Goal: Task Accomplishment & Management: Use online tool/utility

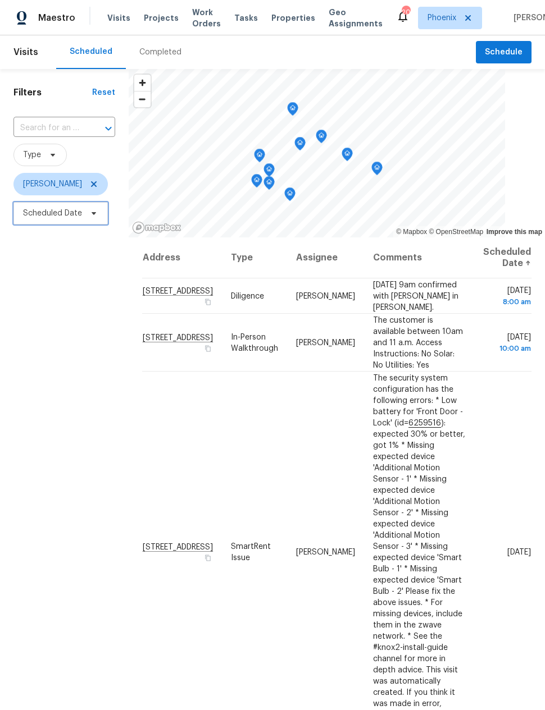
click at [54, 213] on span "Scheduled Date" at bounding box center [52, 213] width 59 height 11
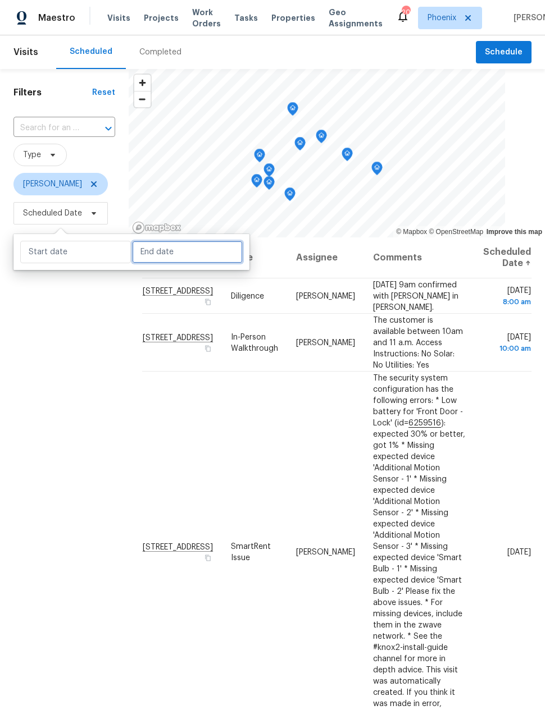
click at [151, 258] on input "text" at bounding box center [187, 252] width 111 height 22
select select "9"
select select "2025"
select select "10"
select select "2025"
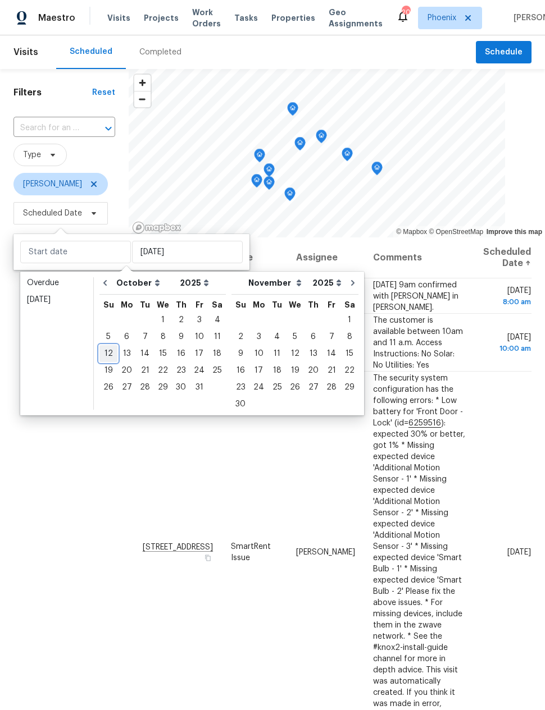
click at [102, 350] on div "12" at bounding box center [108, 354] width 18 height 16
type input "Sun, Oct 12"
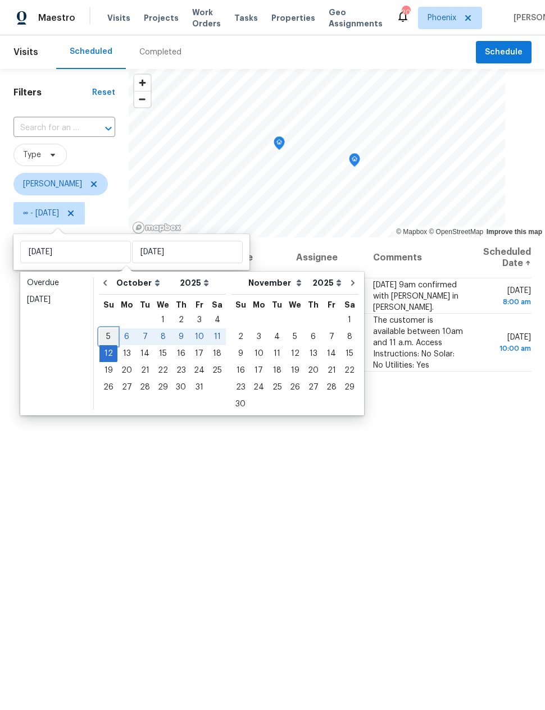
click at [105, 333] on div "5" at bounding box center [108, 337] width 18 height 16
type input "Sun, Oct 05"
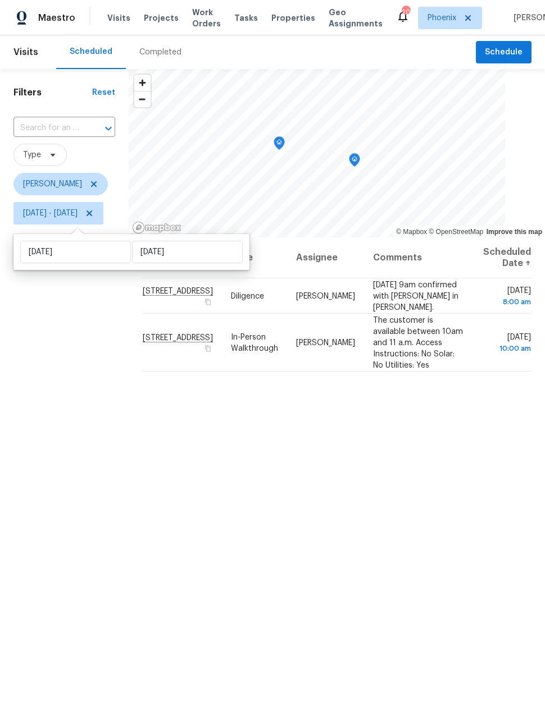
click at [86, 360] on div "Filters Reset ​ Type Jeremy Van Kirk Sun, Oct 05 - Sun, Oct 12" at bounding box center [64, 437] width 129 height 737
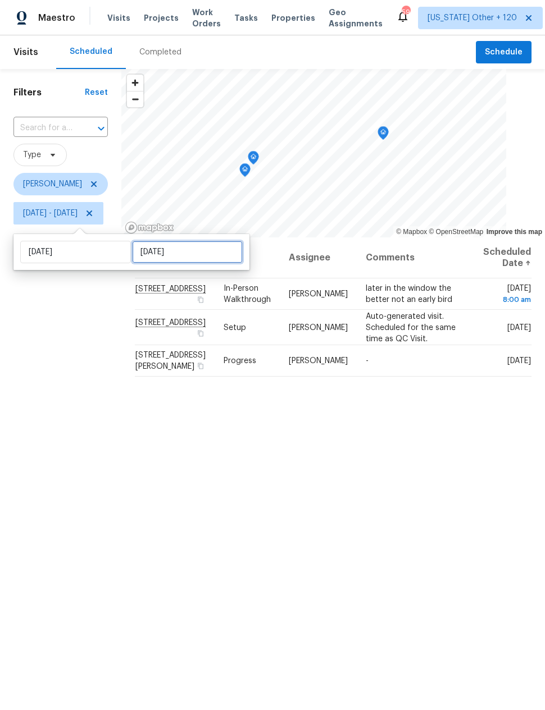
click at [155, 249] on input "Wed, Oct 08" at bounding box center [187, 252] width 111 height 22
select select "9"
select select "2025"
select select "10"
select select "2025"
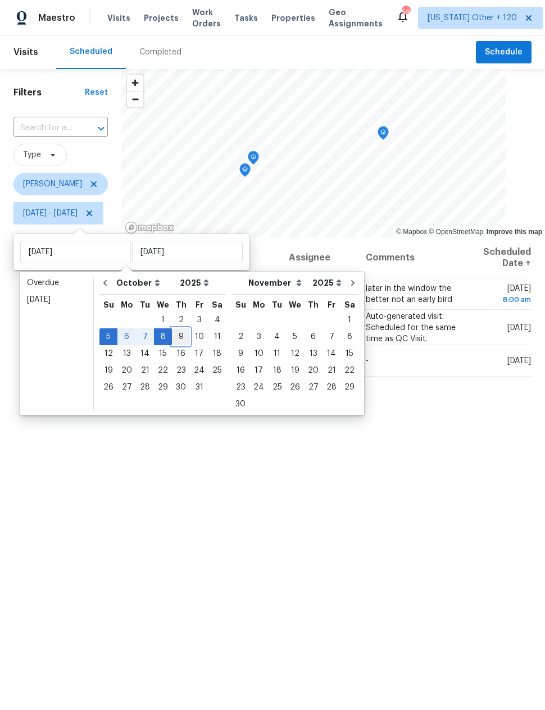
click at [175, 335] on div "9" at bounding box center [181, 337] width 18 height 16
type input "Thu, Oct 09"
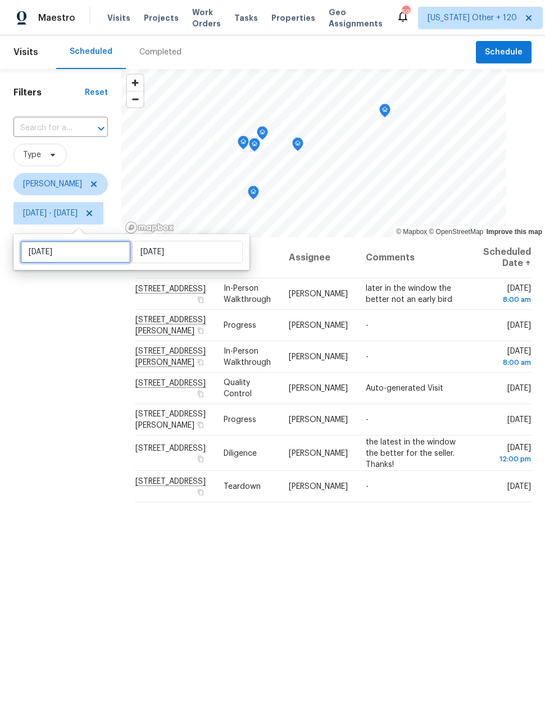
click at [42, 253] on input "Sun, Oct 05" at bounding box center [75, 252] width 111 height 22
select select "9"
select select "2025"
select select "10"
select select "2025"
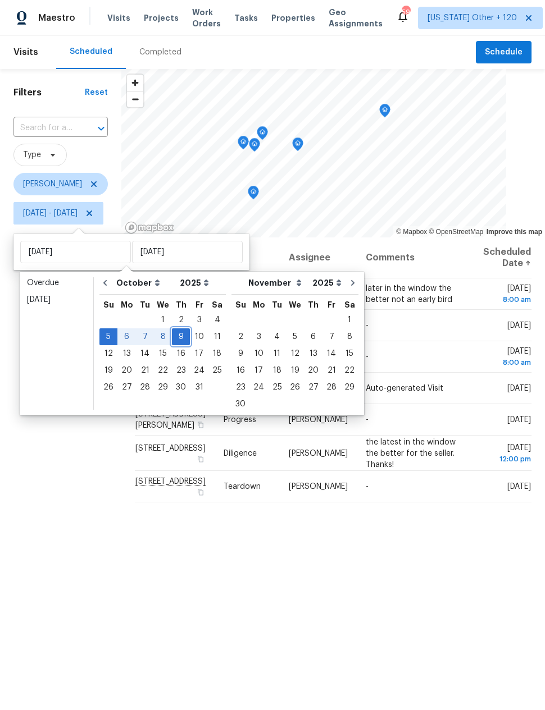
click at [177, 336] on div "9" at bounding box center [181, 337] width 18 height 16
type input "Thu, Oct 09"
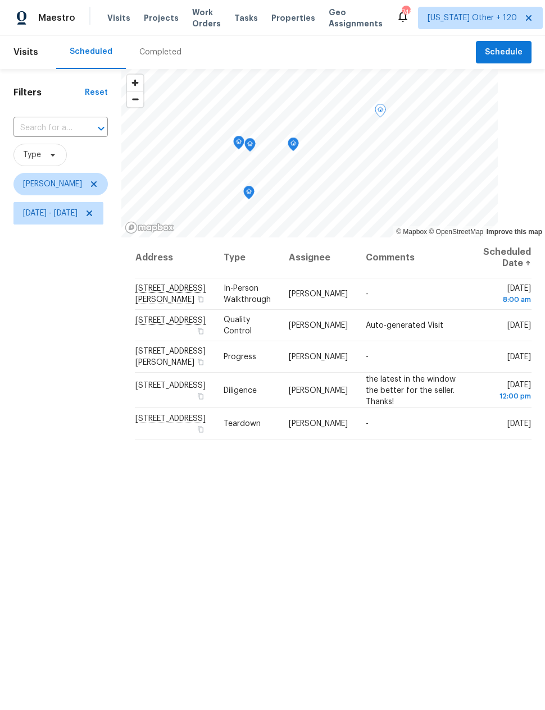
click at [0, 0] on icon at bounding box center [0, 0] width 0 height 0
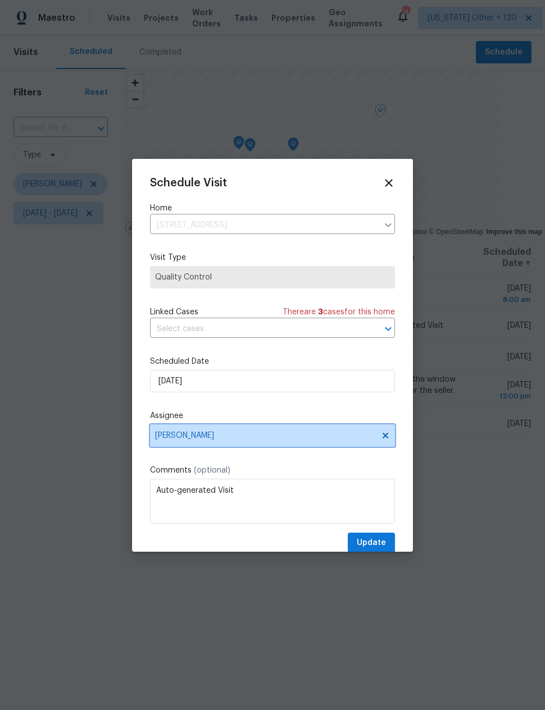
click at [168, 440] on span "[PERSON_NAME]" at bounding box center [265, 435] width 220 height 9
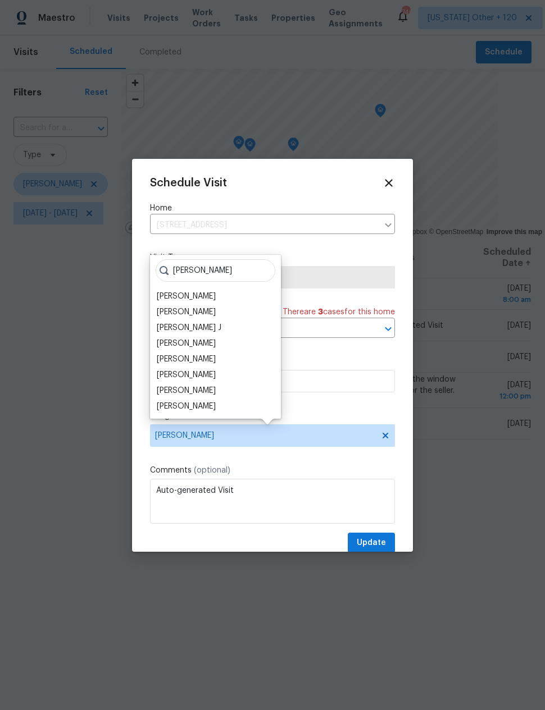
type input "Jere"
click at [169, 310] on div "[PERSON_NAME]" at bounding box center [186, 312] width 59 height 11
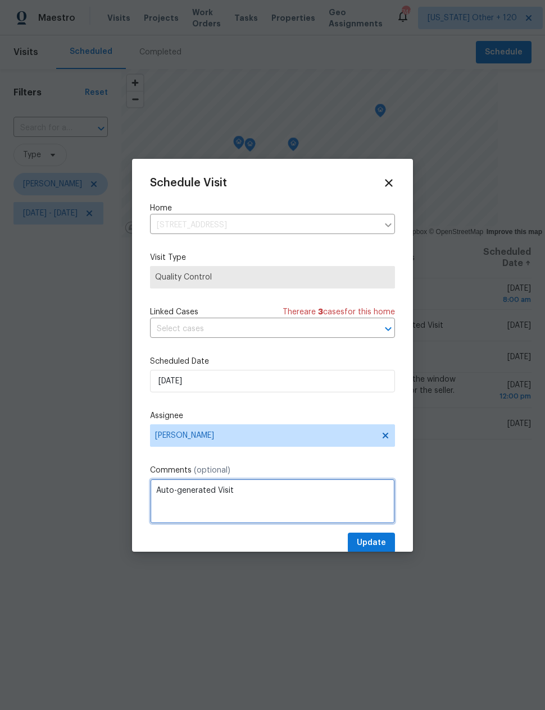
click at [162, 491] on textarea "Auto-generated Visit" at bounding box center [272, 501] width 245 height 45
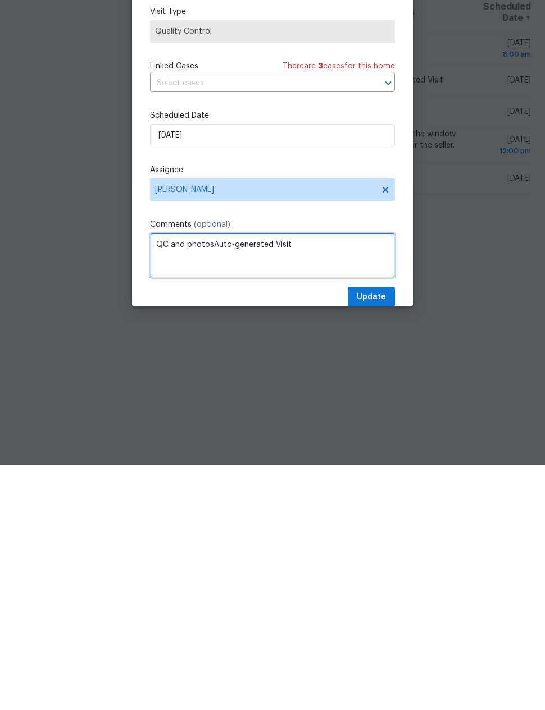
click at [270, 479] on textarea "QC and photosAuto-generated Visit" at bounding box center [272, 501] width 245 height 45
click at [269, 479] on textarea "QC and photosAuto-generated Visit" at bounding box center [272, 501] width 245 height 45
click at [272, 479] on textarea "QC and photosAuto-generated Visit" at bounding box center [272, 501] width 245 height 45
type textarea "QC and photos Navigate AI"
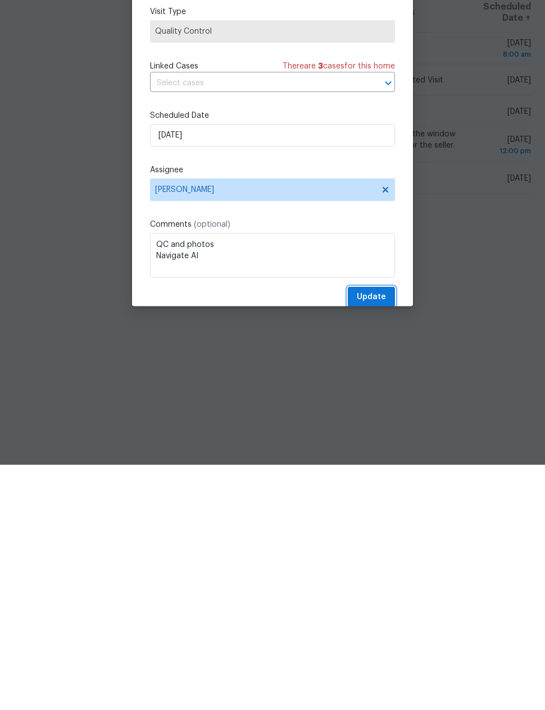
click at [377, 533] on button "Update" at bounding box center [370, 543] width 47 height 21
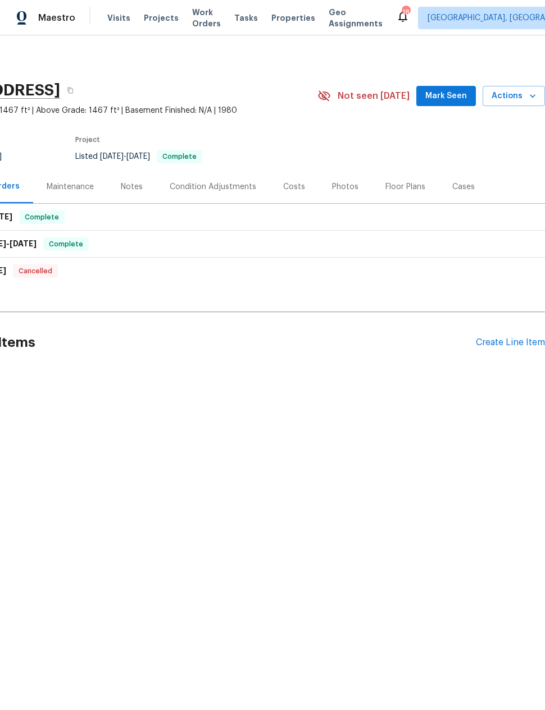
scroll to position [0, 90]
click at [498, 343] on div "Create Line Item" at bounding box center [509, 342] width 69 height 11
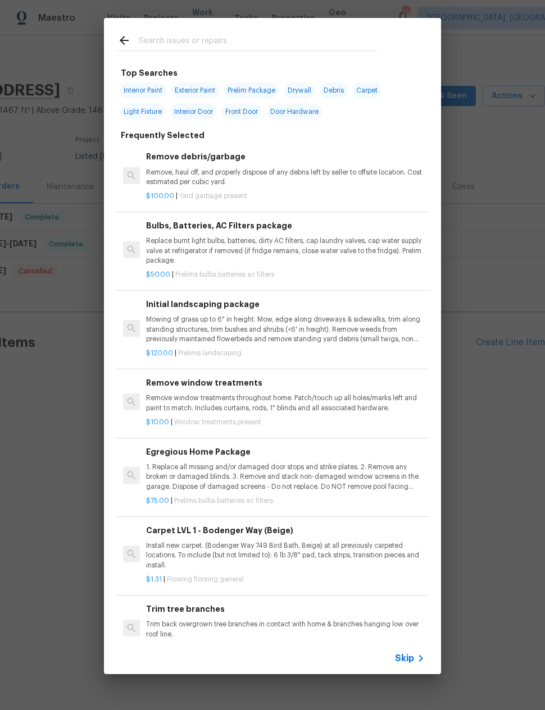
click at [170, 162] on h6 "Remove debris/garbage" at bounding box center [285, 156] width 278 height 12
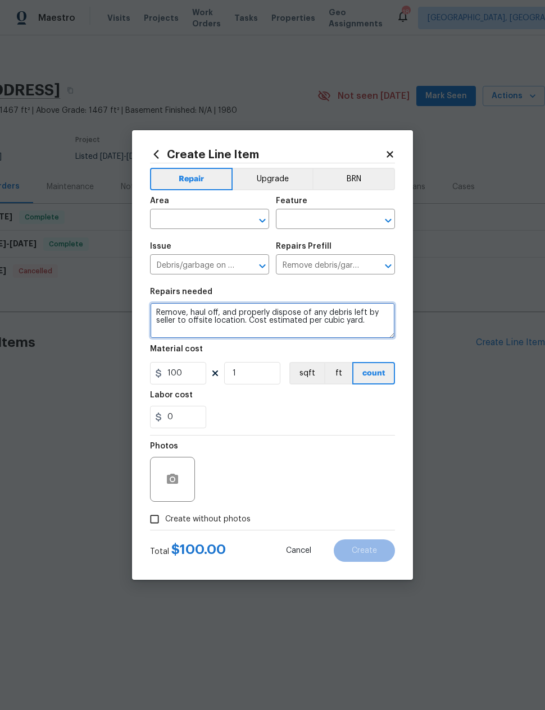
click at [151, 311] on textarea "Remove, haul off, and properly dispose of any debris left by seller to offsite …" at bounding box center [272, 321] width 245 height 36
type textarea "Clean up squatter debris Remove, haul off, and properly dispose of any debris l…"
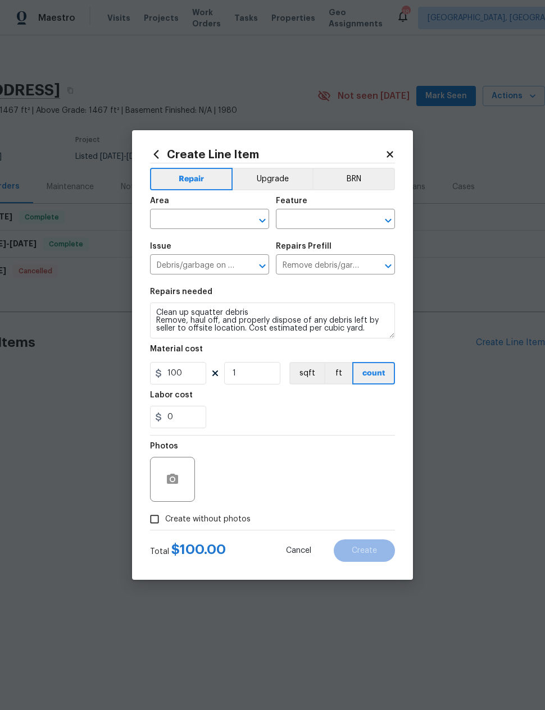
click at [170, 213] on input "text" at bounding box center [194, 220] width 88 height 17
click at [170, 260] on li "Interior Overall" at bounding box center [209, 263] width 119 height 19
type input "Interior Overall"
click at [294, 219] on input "text" at bounding box center [320, 220] width 88 height 17
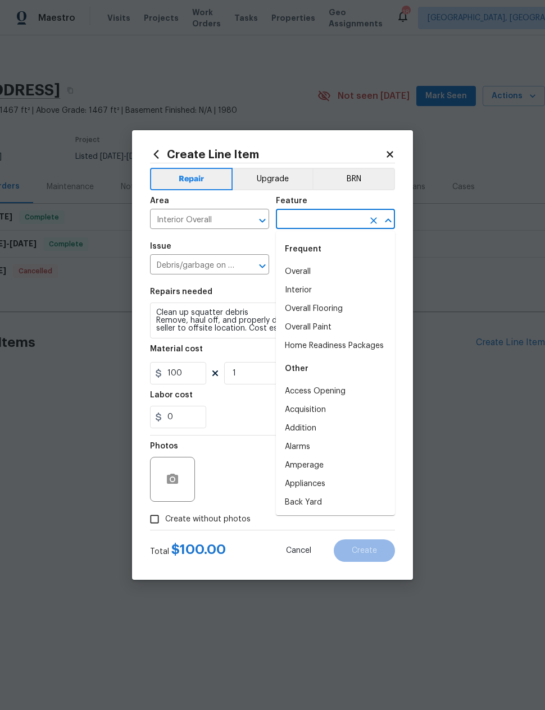
click at [295, 273] on li "Overall" at bounding box center [335, 272] width 119 height 19
type input "Overall"
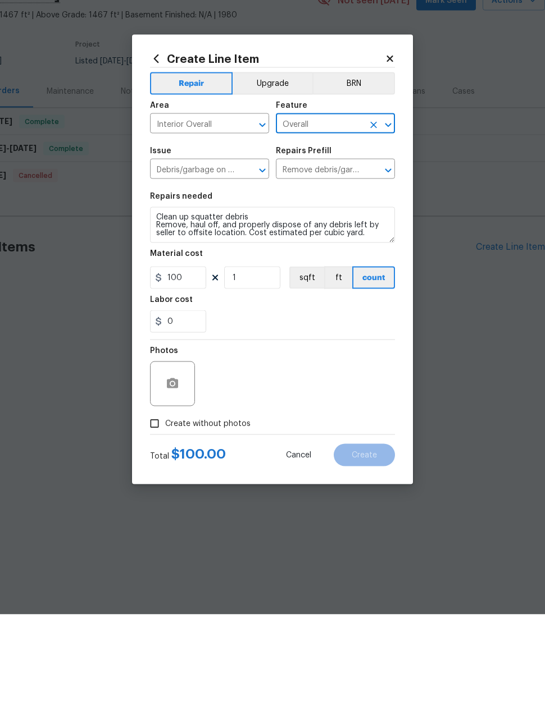
click at [150, 509] on input "Create without photos" at bounding box center [154, 519] width 21 height 21
checkbox input "true"
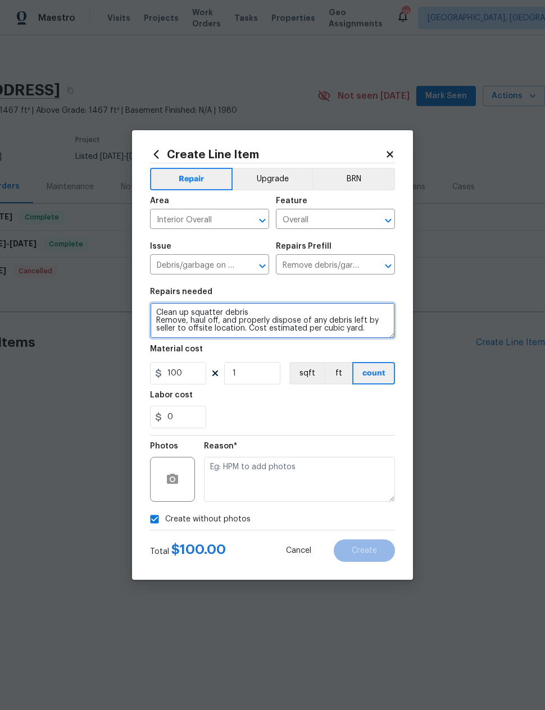
click at [372, 332] on textarea "Clean up squatter debris Remove, haul off, and properly dispose of any debris l…" at bounding box center [272, 321] width 245 height 36
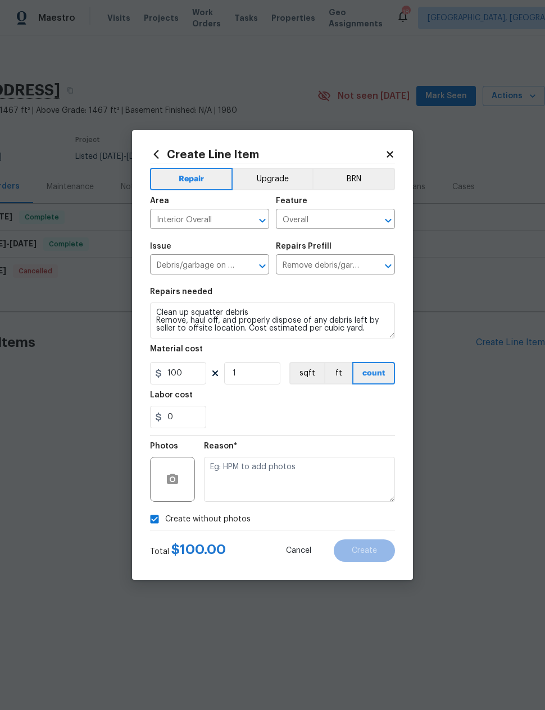
click at [369, 408] on div "0" at bounding box center [272, 417] width 245 height 22
click at [330, 473] on textarea at bounding box center [299, 479] width 191 height 45
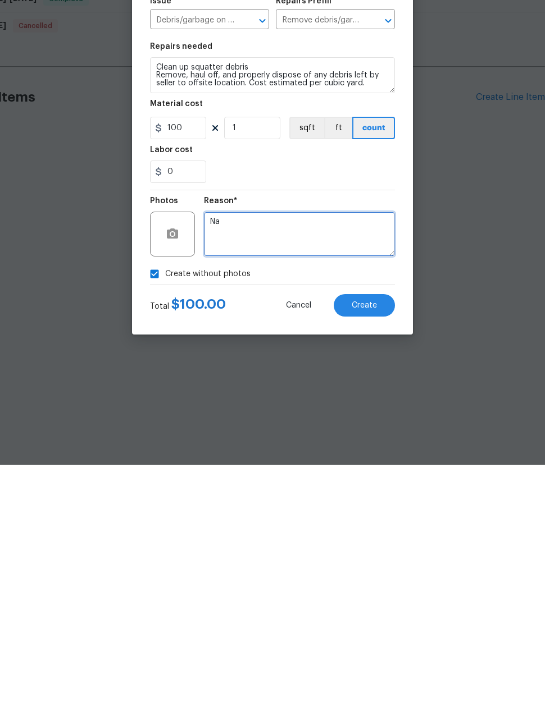
scroll to position [0, 0]
type textarea "Na"
click at [370, 547] on span "Create" at bounding box center [363, 551] width 25 height 8
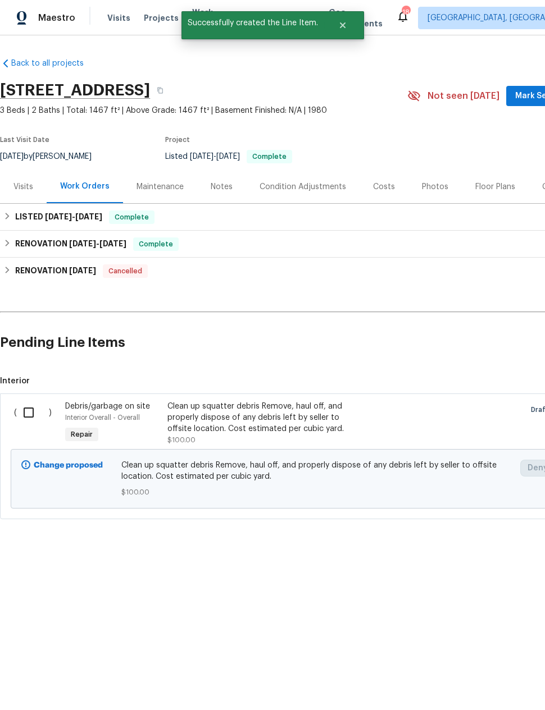
click at [33, 418] on input "checkbox" at bounding box center [33, 413] width 32 height 24
checkbox input "true"
click at [479, 684] on span "Create Work Order" at bounding box center [480, 682] width 75 height 14
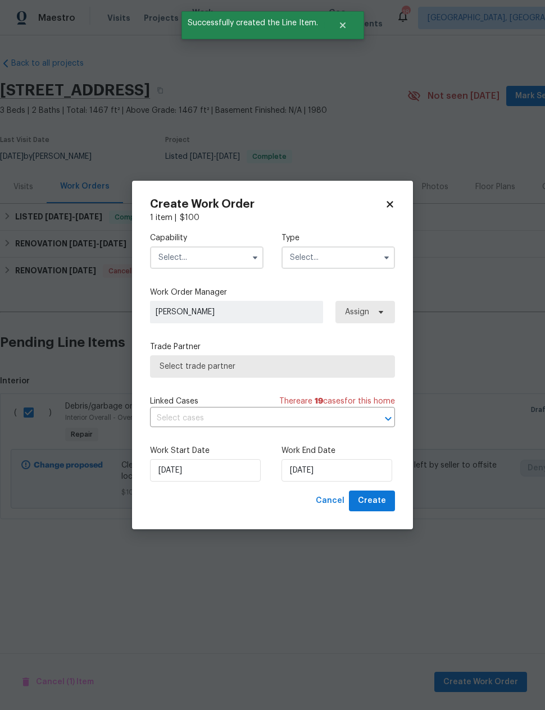
click at [169, 253] on input "text" at bounding box center [206, 257] width 113 height 22
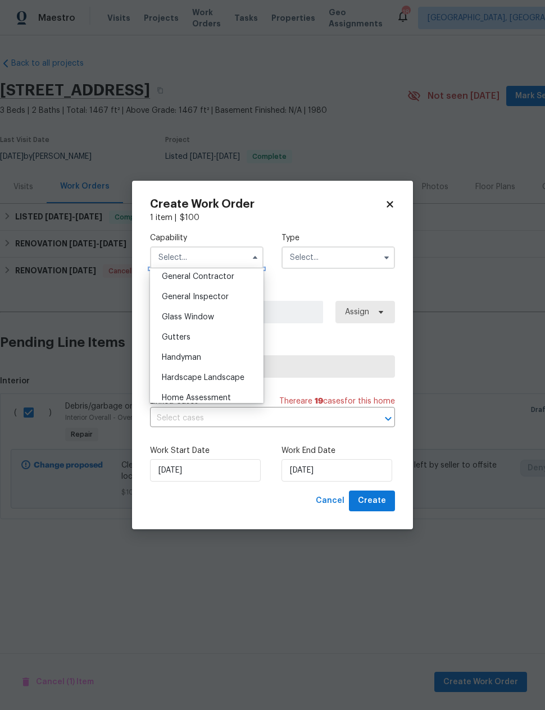
scroll to position [564, 0]
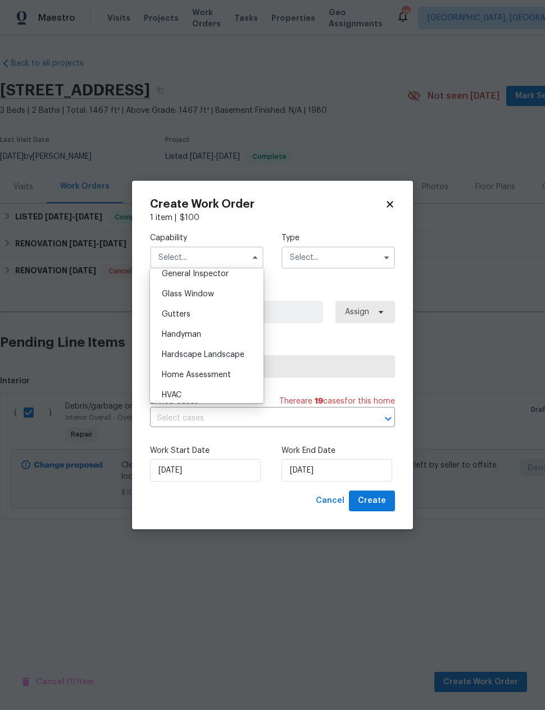
click at [173, 356] on span "Hardscape Landscape" at bounding box center [203, 355] width 83 height 8
type input "Hardscape Landscape"
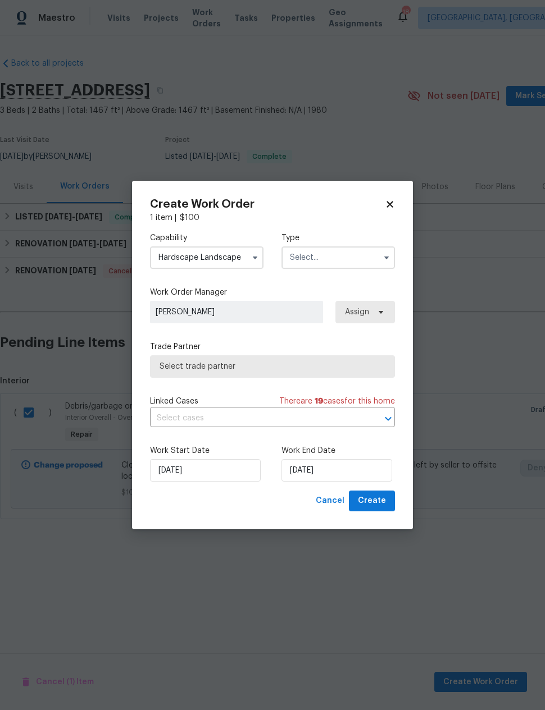
click at [359, 261] on input "text" at bounding box center [337, 257] width 113 height 22
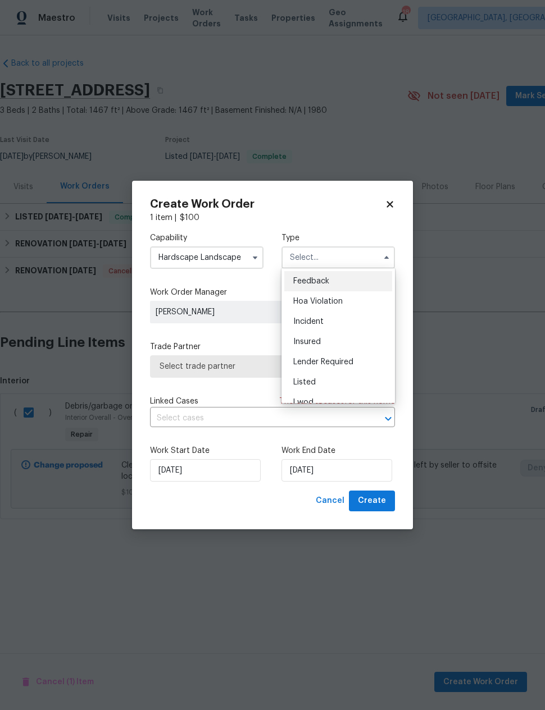
click at [317, 385] on div "Listed" at bounding box center [338, 382] width 108 height 20
type input "Listed"
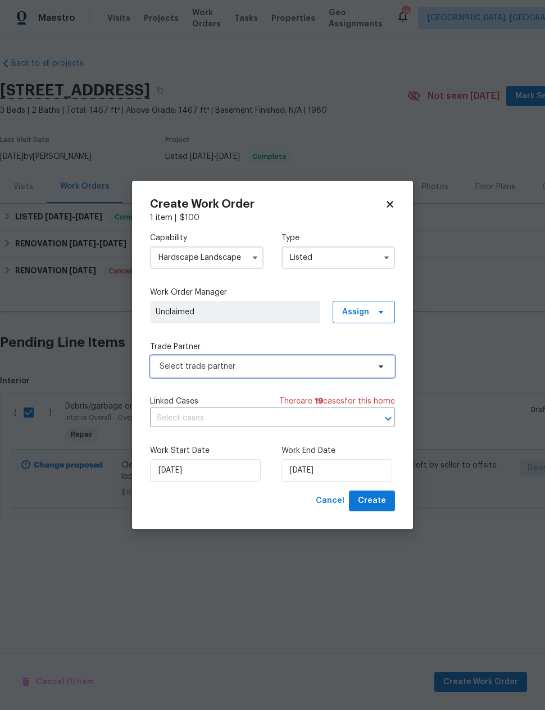
click at [340, 374] on span "Select trade partner" at bounding box center [272, 366] width 245 height 22
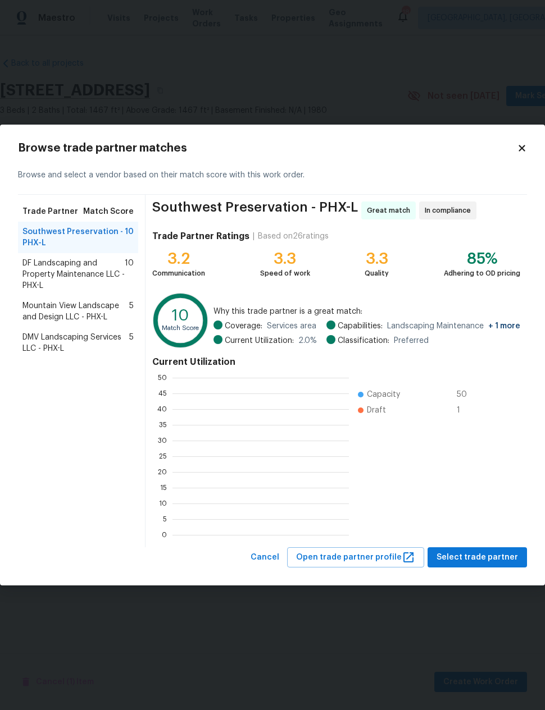
scroll to position [157, 176]
click at [39, 271] on span "DF Landscaping and Property Maintenance LLC - PHX-L" at bounding box center [73, 275] width 102 height 34
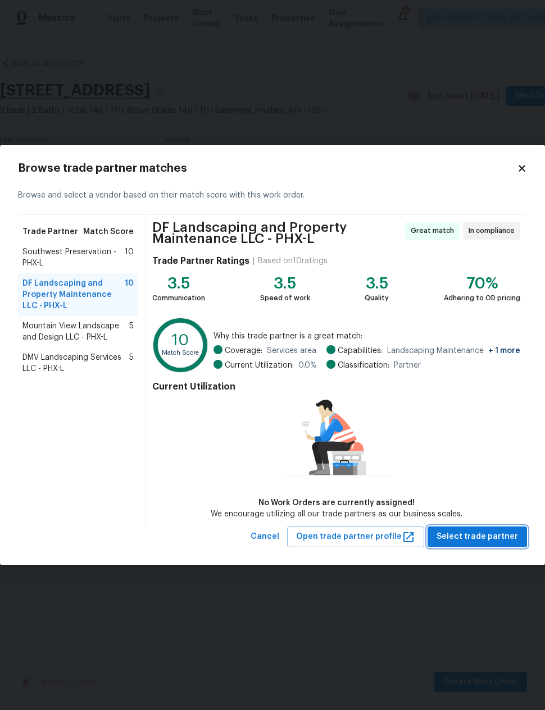
click at [481, 539] on span "Select trade partner" at bounding box center [476, 537] width 81 height 14
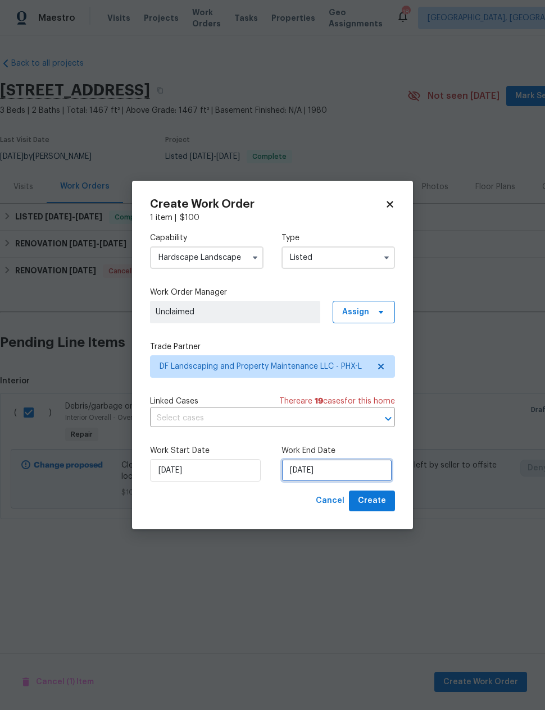
click at [331, 470] on input "10/8/2025" at bounding box center [336, 470] width 111 height 22
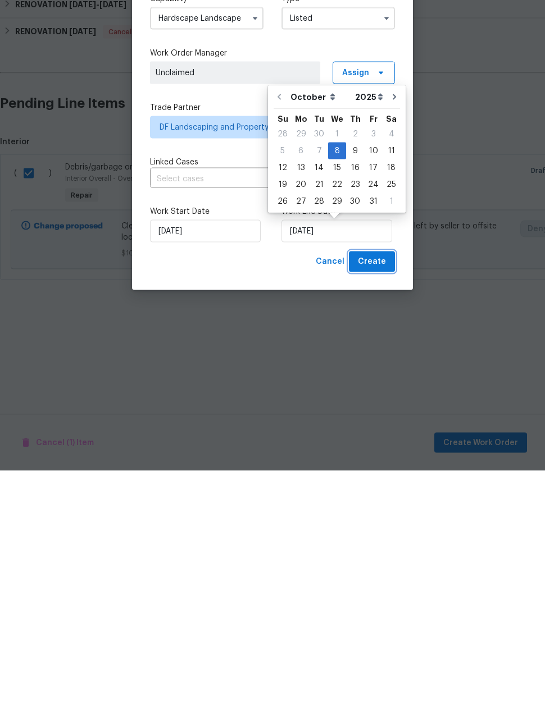
click at [379, 494] on span "Create" at bounding box center [372, 501] width 28 height 14
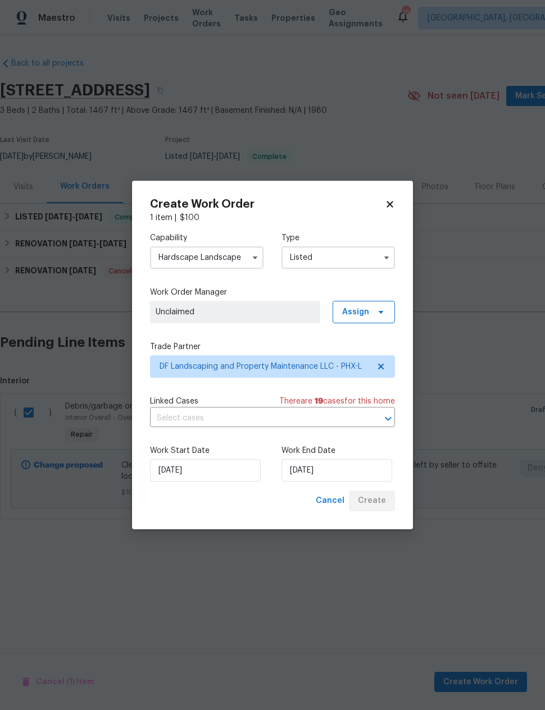
checkbox input "false"
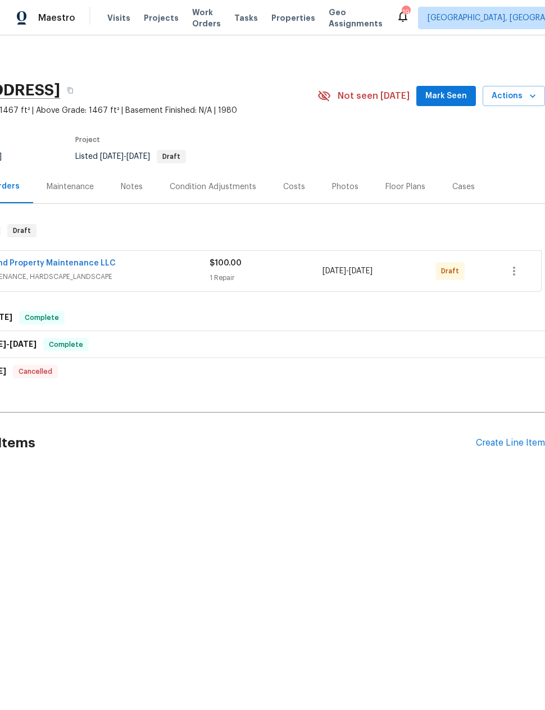
scroll to position [0, 90]
click at [518, 272] on icon "button" at bounding box center [513, 270] width 13 height 13
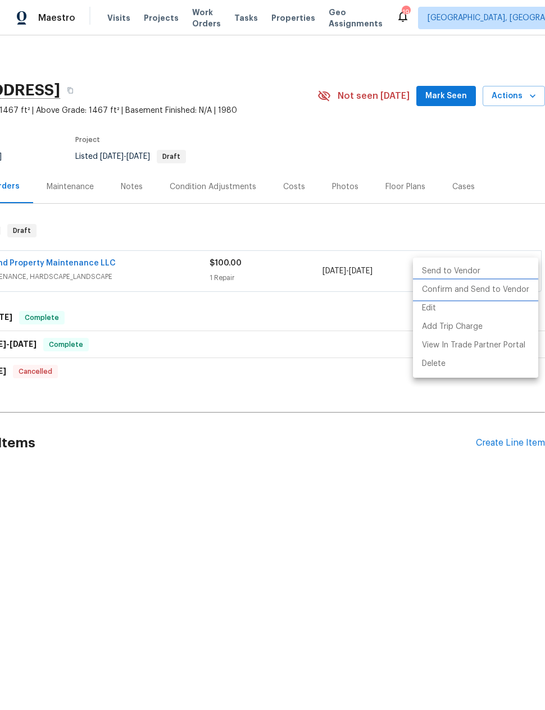
click at [505, 291] on li "Confirm and Send to Vendor" at bounding box center [475, 290] width 125 height 19
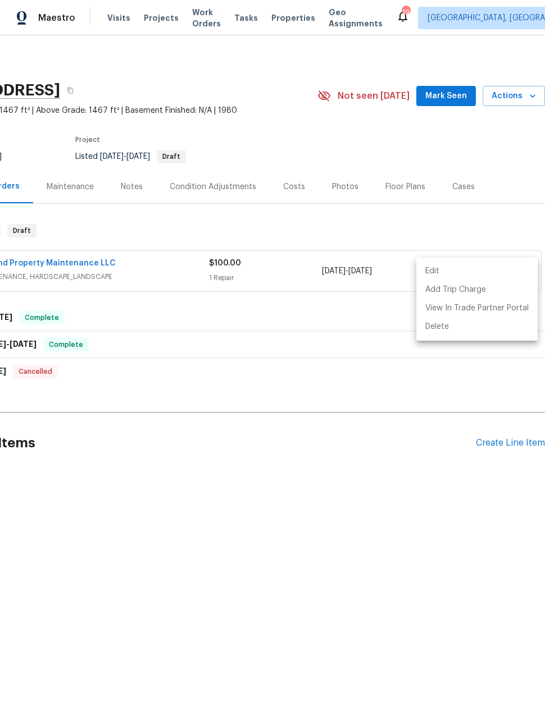
click at [393, 404] on div at bounding box center [272, 355] width 545 height 710
click at [124, 186] on div "Notes" at bounding box center [132, 186] width 22 height 11
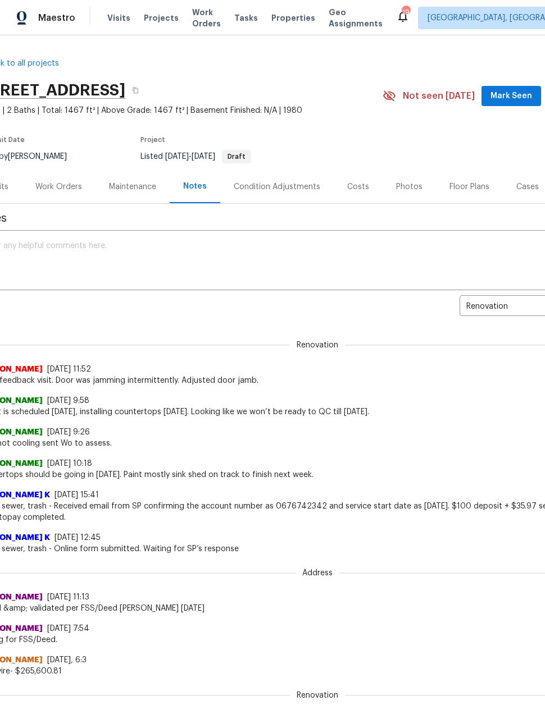
scroll to position [0, 24]
click at [53, 187] on div "Work Orders" at bounding box center [59, 186] width 47 height 11
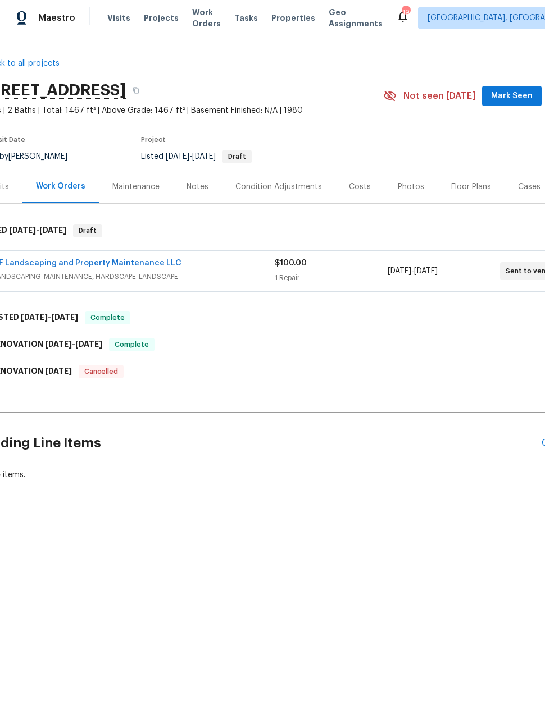
click at [51, 264] on link "DF Landscaping and Property Maintenance LLC" at bounding box center [87, 263] width 188 height 8
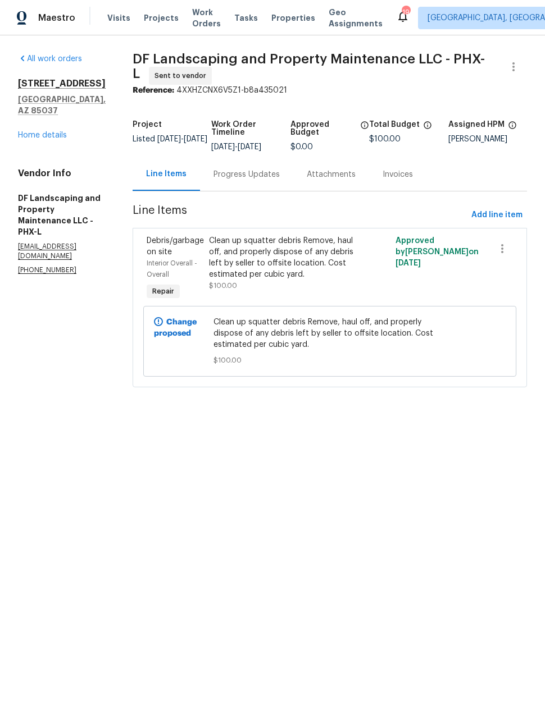
click at [235, 170] on div "Progress Updates" at bounding box center [246, 174] width 66 height 11
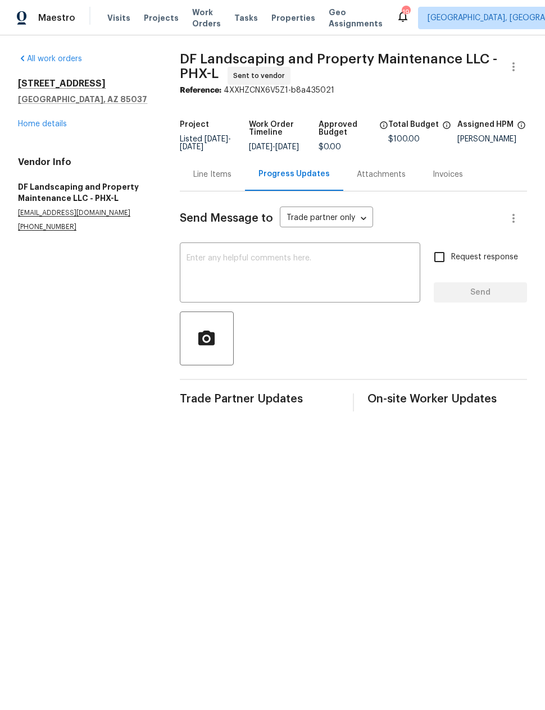
click at [207, 268] on textarea at bounding box center [299, 273] width 227 height 39
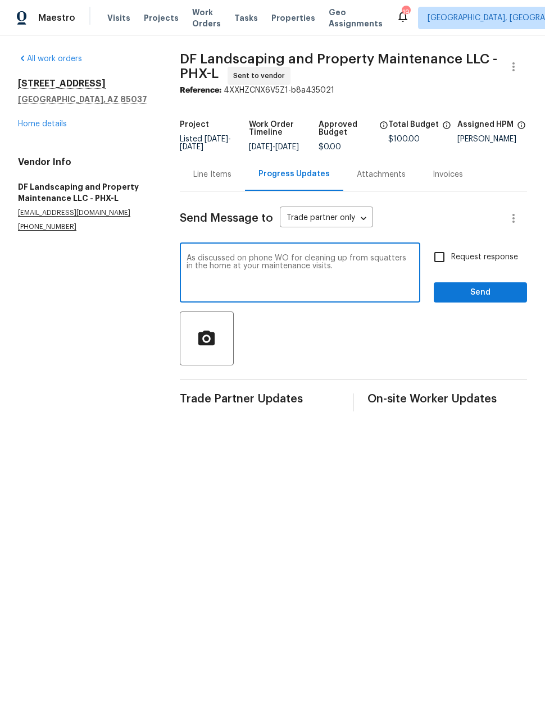
type textarea "As discussed on phone WO for cleaning up from squatters in the home at your mai…"
click at [471, 299] on span "Send" at bounding box center [479, 293] width 75 height 14
